Goal: Task Accomplishment & Management: Manage account settings

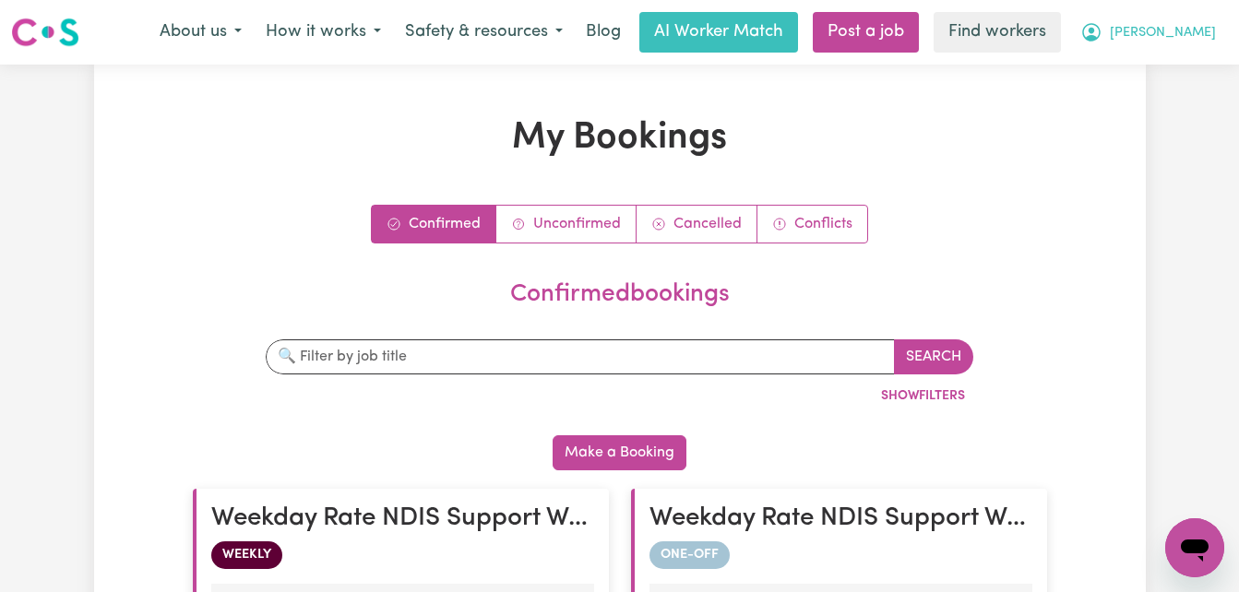
click at [1219, 31] on button "Debbie" at bounding box center [1148, 32] width 160 height 39
click at [1132, 102] on link "Logout" at bounding box center [1154, 106] width 146 height 35
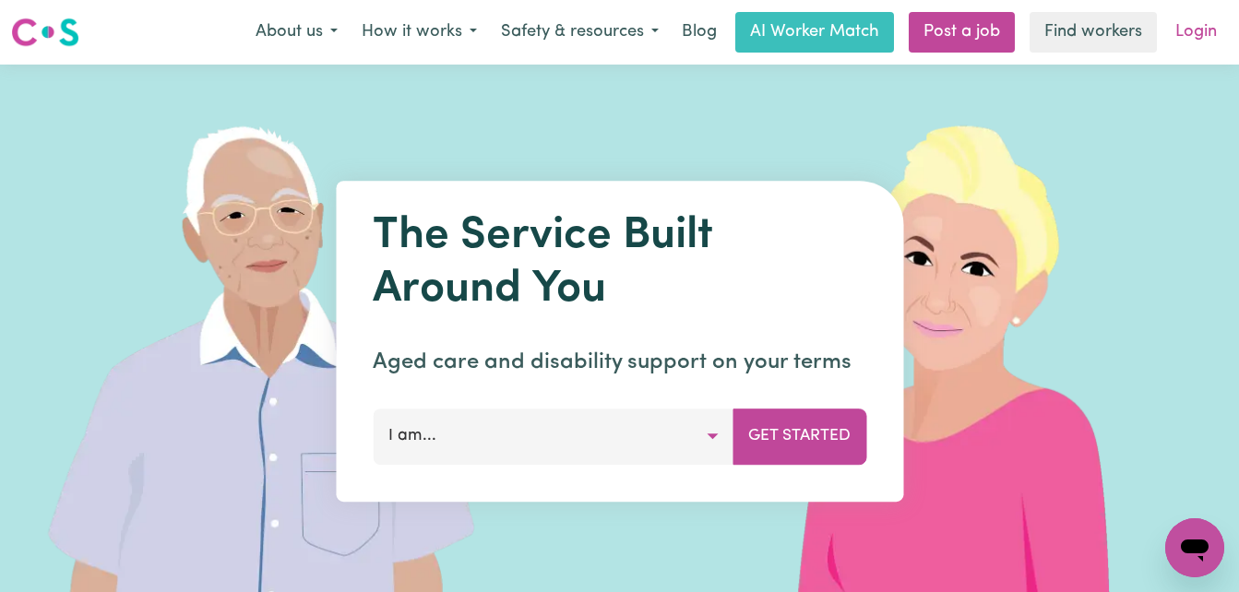
click at [1203, 33] on link "Login" at bounding box center [1196, 32] width 64 height 41
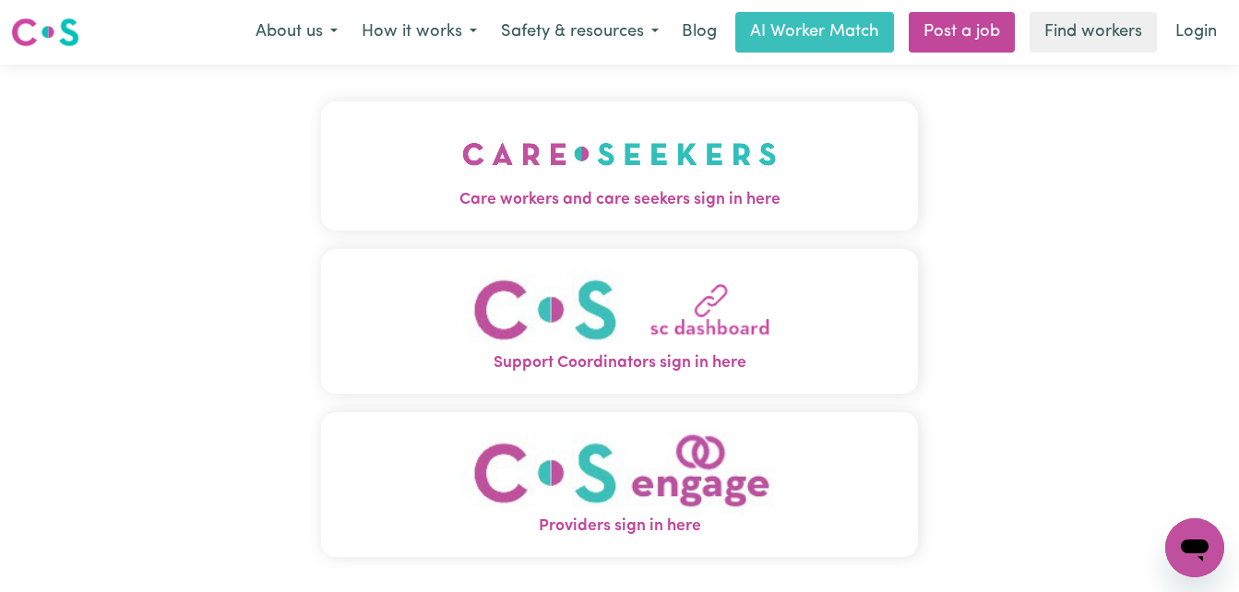
click at [602, 188] on span "Care workers and care seekers sign in here" at bounding box center [620, 200] width 598 height 24
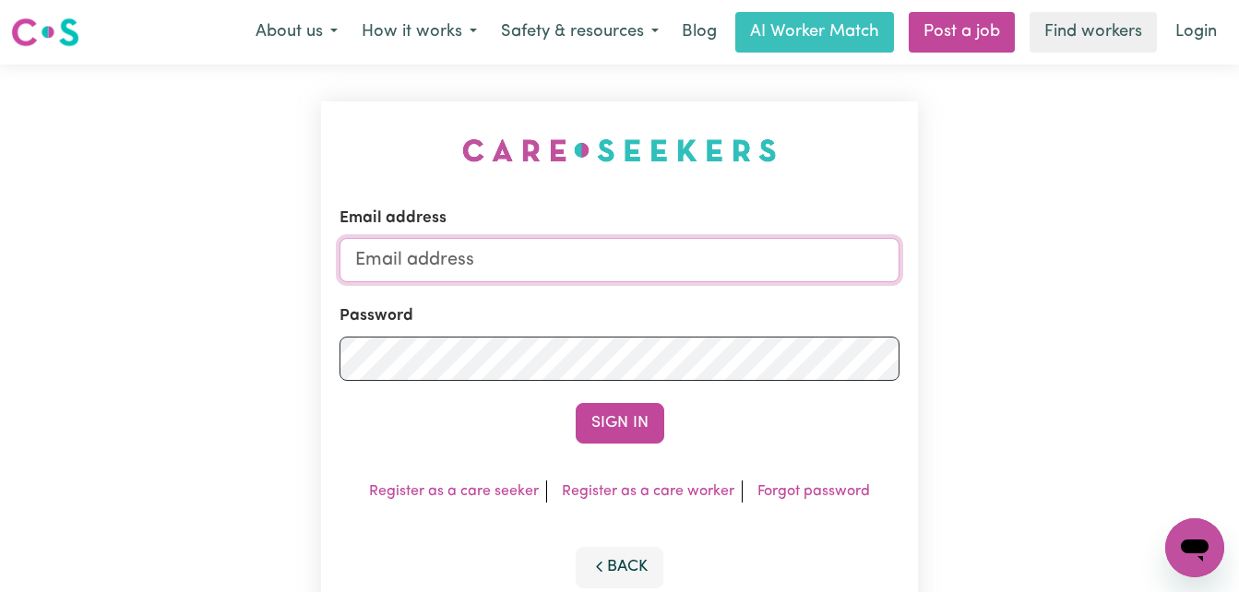
type input "[EMAIL_ADDRESS][DOMAIN_NAME]"
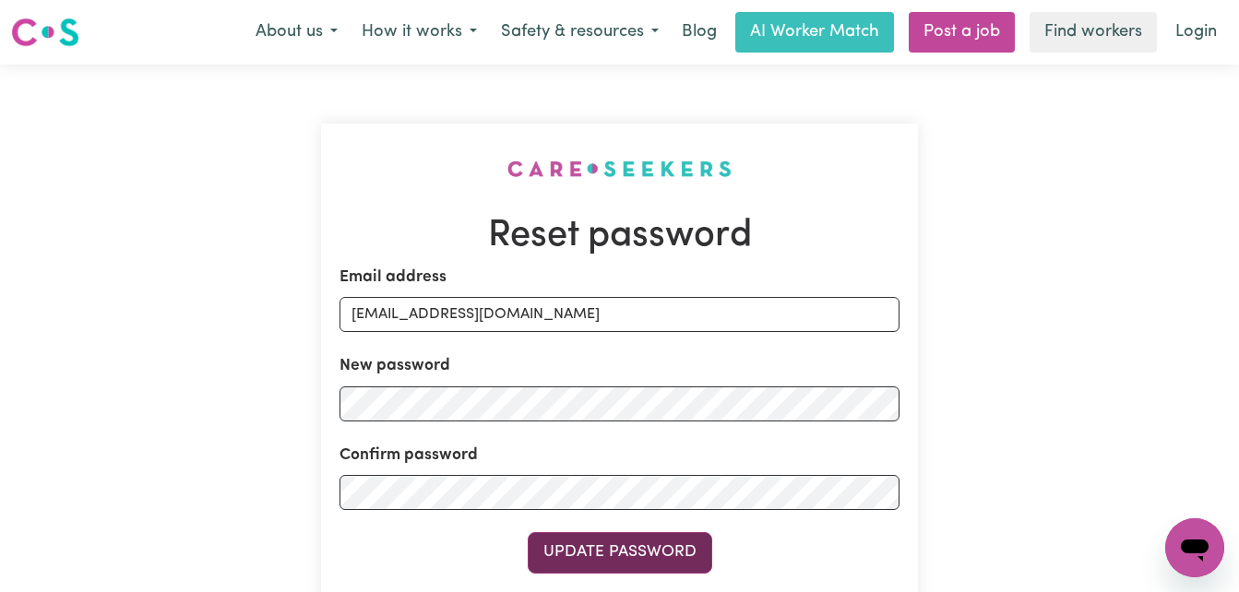
click at [641, 560] on button "Update Password" at bounding box center [620, 552] width 184 height 41
